Goal: Use online tool/utility: Utilize a website feature to perform a specific function

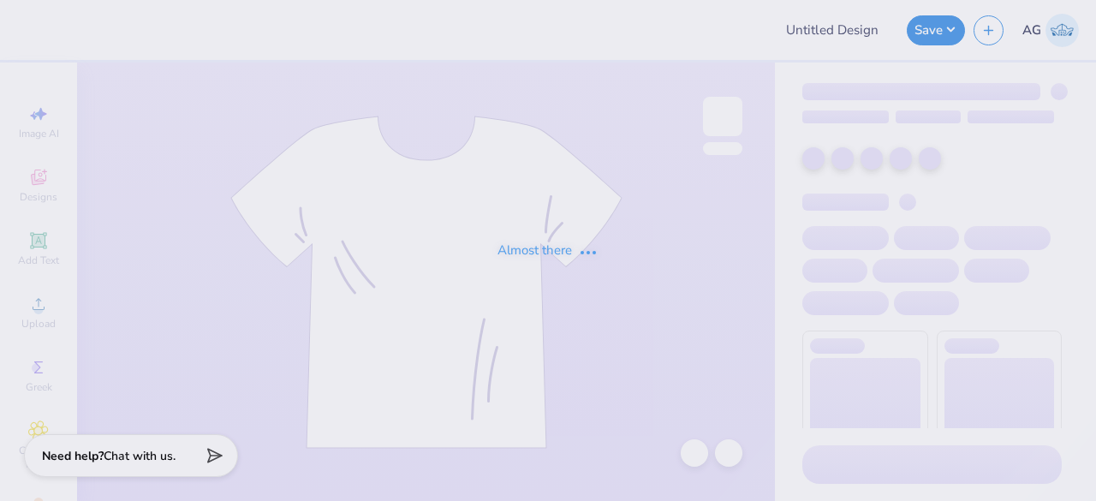
type input "tees for [MEDICAL_DATA] awareness [PERSON_NAME]"
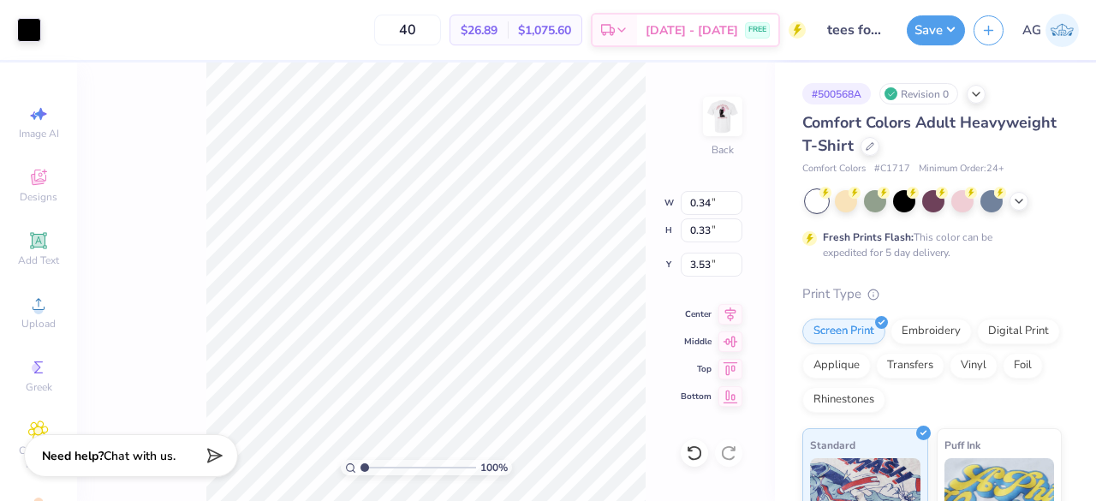
type input "0.34"
type input "0.33"
type input "3.53"
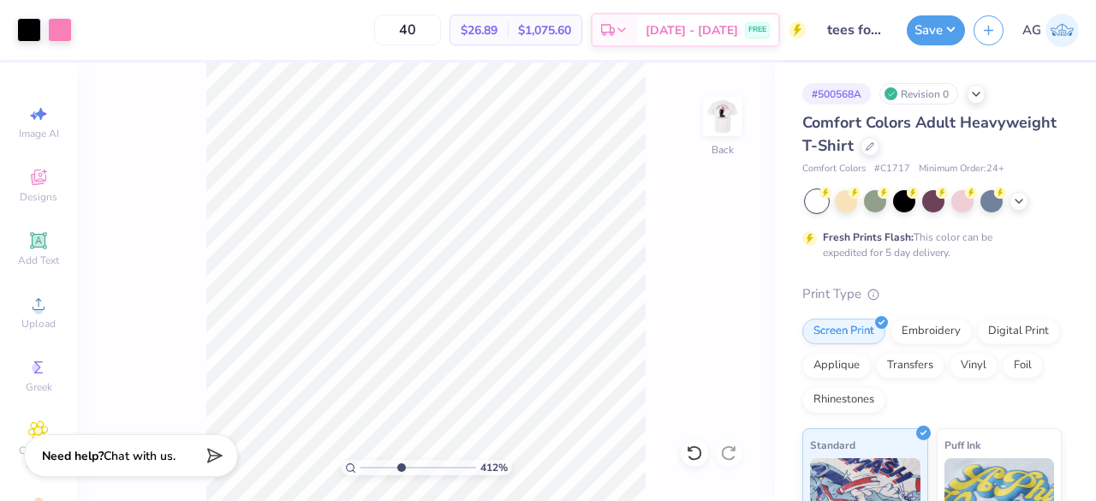
type input "4.12"
click at [400, 465] on input "range" at bounding box center [418, 467] width 116 height 15
type input "0.16"
type input "0.29"
type input "3.02"
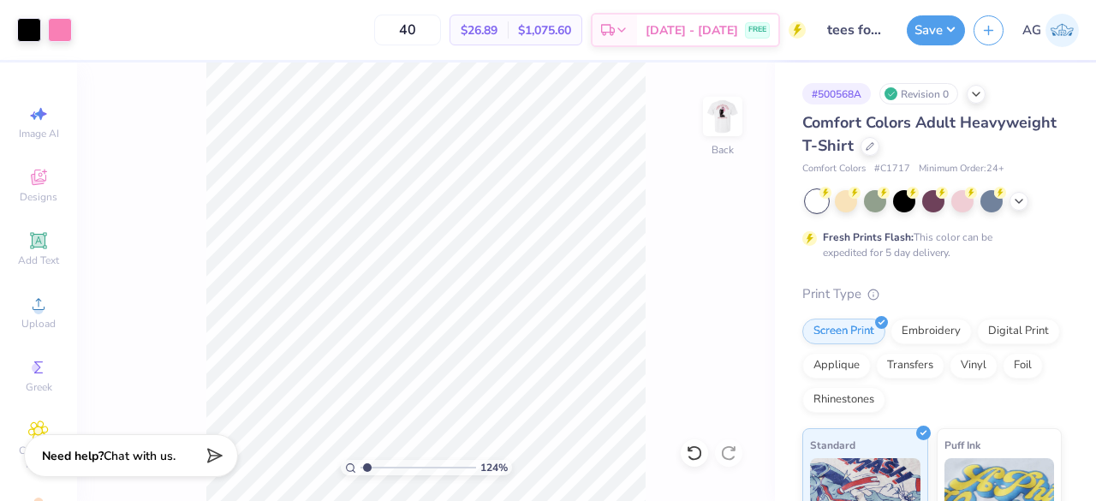
type input "1.24"
click at [366, 465] on input "range" at bounding box center [418, 467] width 116 height 15
